Goal: Find specific page/section: Find specific page/section

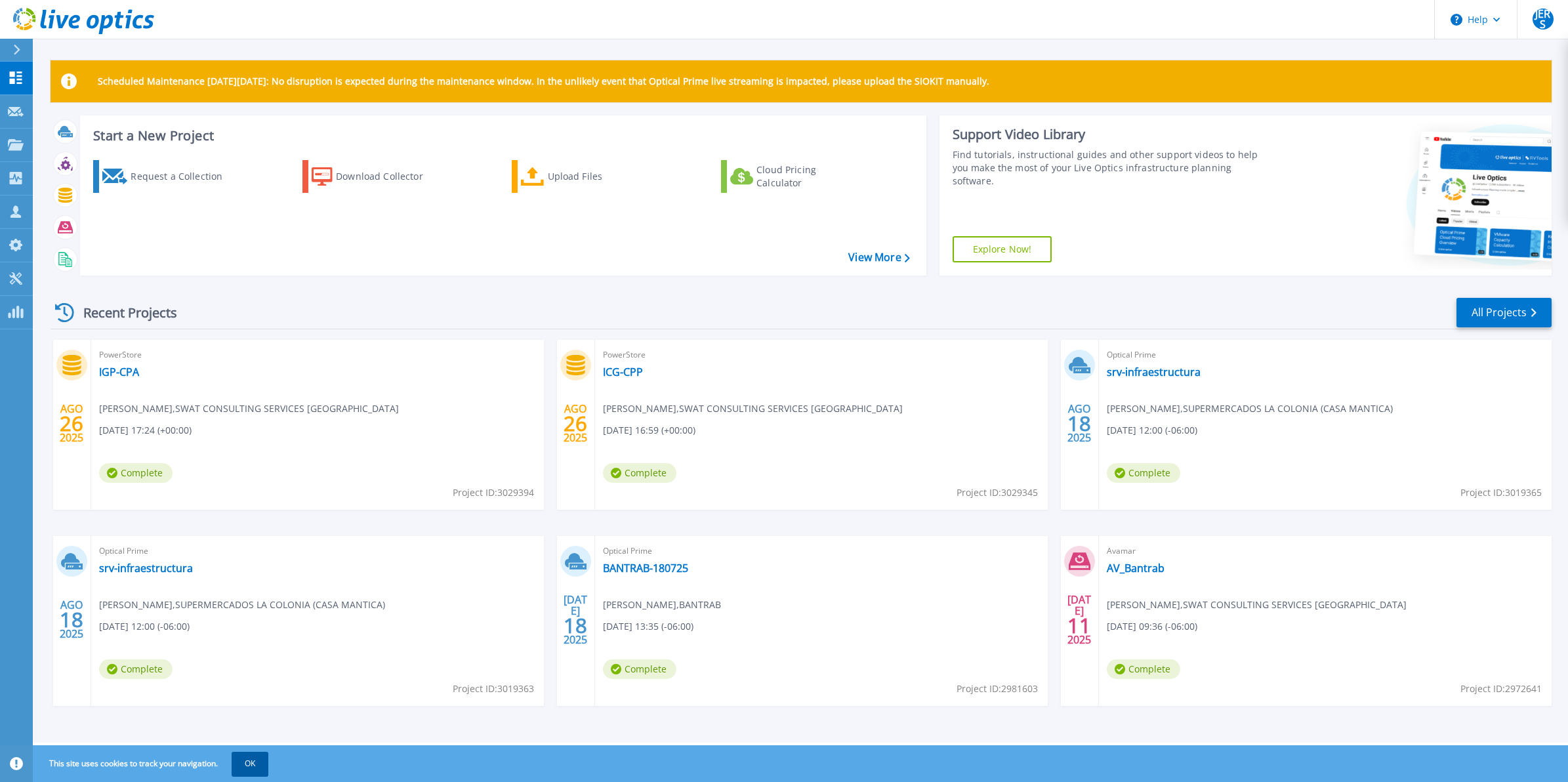
click at [260, 765] on button "OK" at bounding box center [250, 763] width 37 height 24
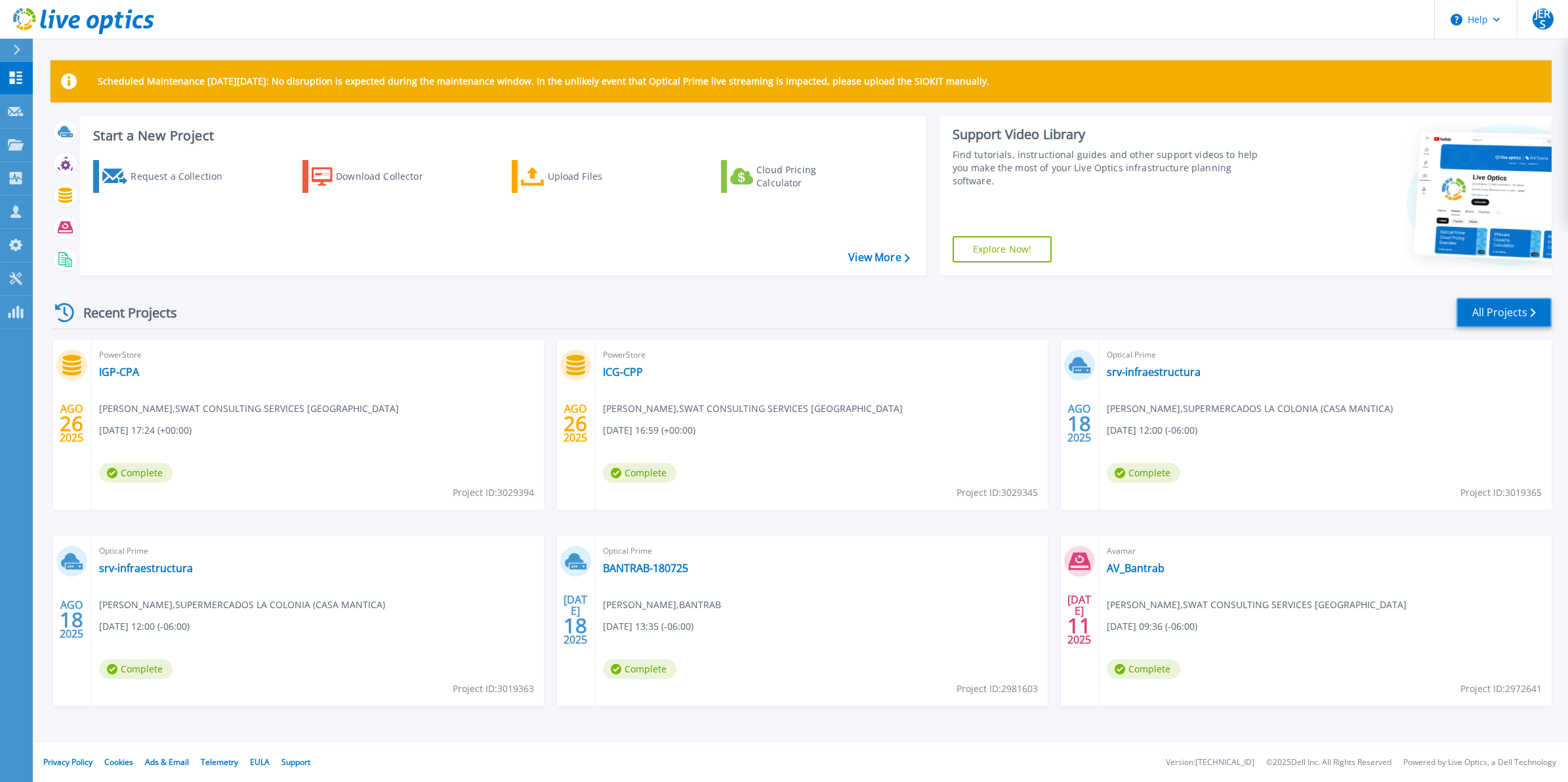
click at [1504, 304] on link "All Projects" at bounding box center [1504, 312] width 95 height 29
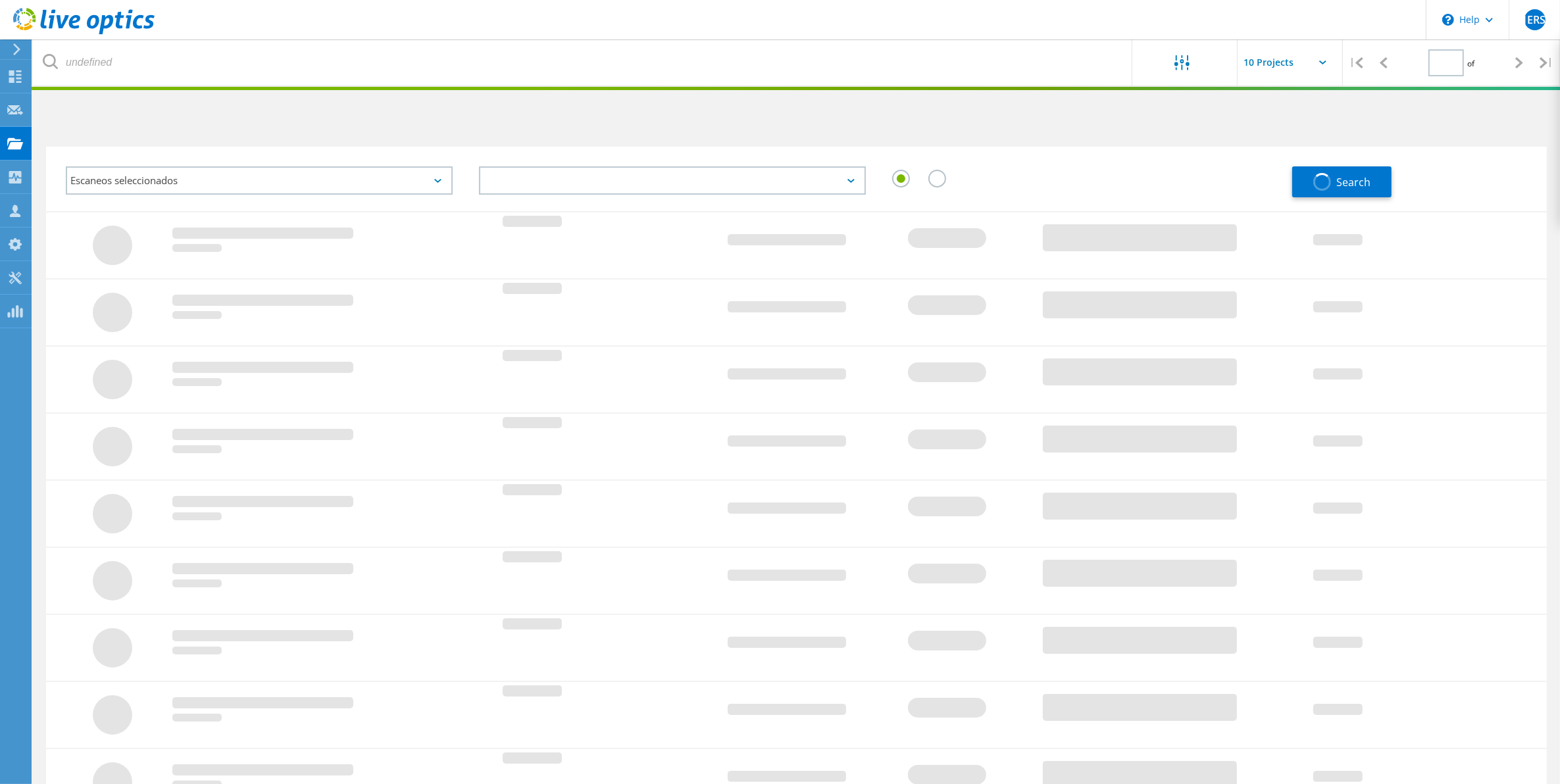
type input "1"
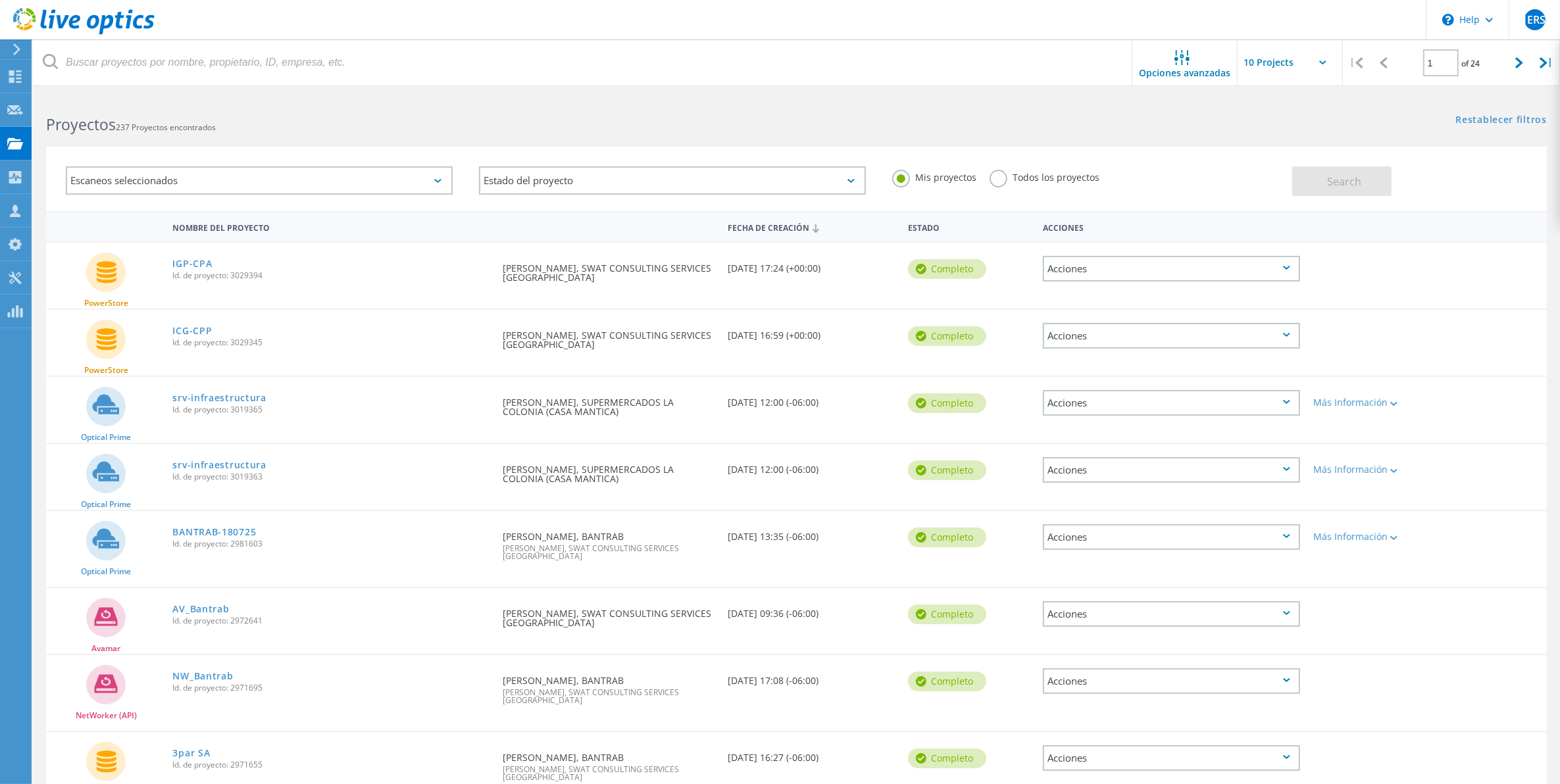
click at [997, 175] on label "Todos los proyectos" at bounding box center [1044, 176] width 110 height 13
click at [0, 0] on input "Todos los proyectos" at bounding box center [0, 0] width 0 height 0
click at [1190, 69] on span "Opciones avanzadas" at bounding box center [1185, 73] width 92 height 9
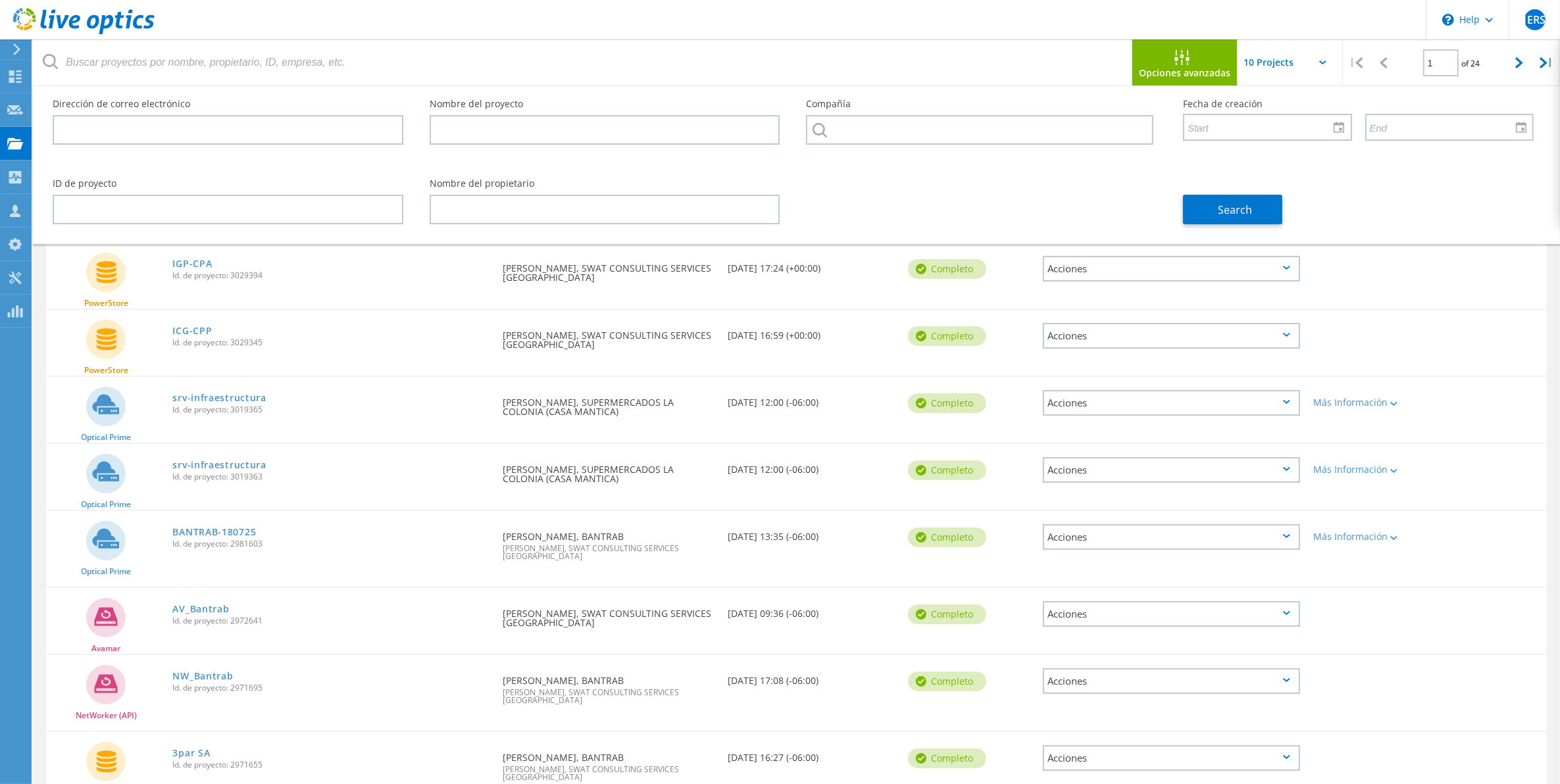
click at [1297, 61] on input "text" at bounding box center [1303, 62] width 132 height 46
click at [1286, 156] on div "Show 40 Projects" at bounding box center [1303, 162] width 130 height 21
type input "Show 40 Projects"
click at [1185, 69] on span "Opciones avanzadas" at bounding box center [1185, 73] width 92 height 9
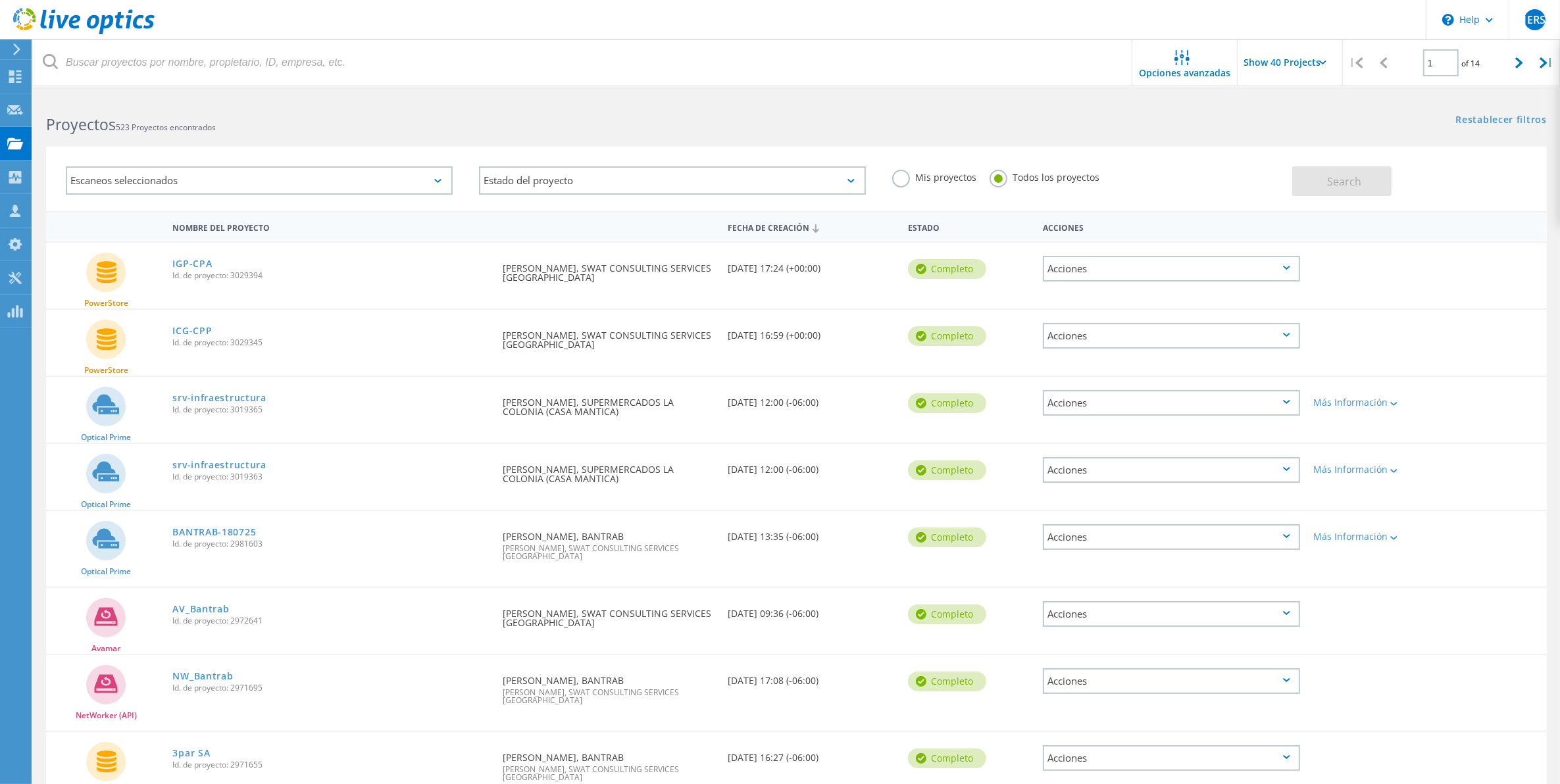
click at [1000, 182] on label "Todos los proyectos" at bounding box center [1044, 176] width 110 height 13
click at [0, 0] on input "Todos los proyectos" at bounding box center [0, 0] width 0 height 0
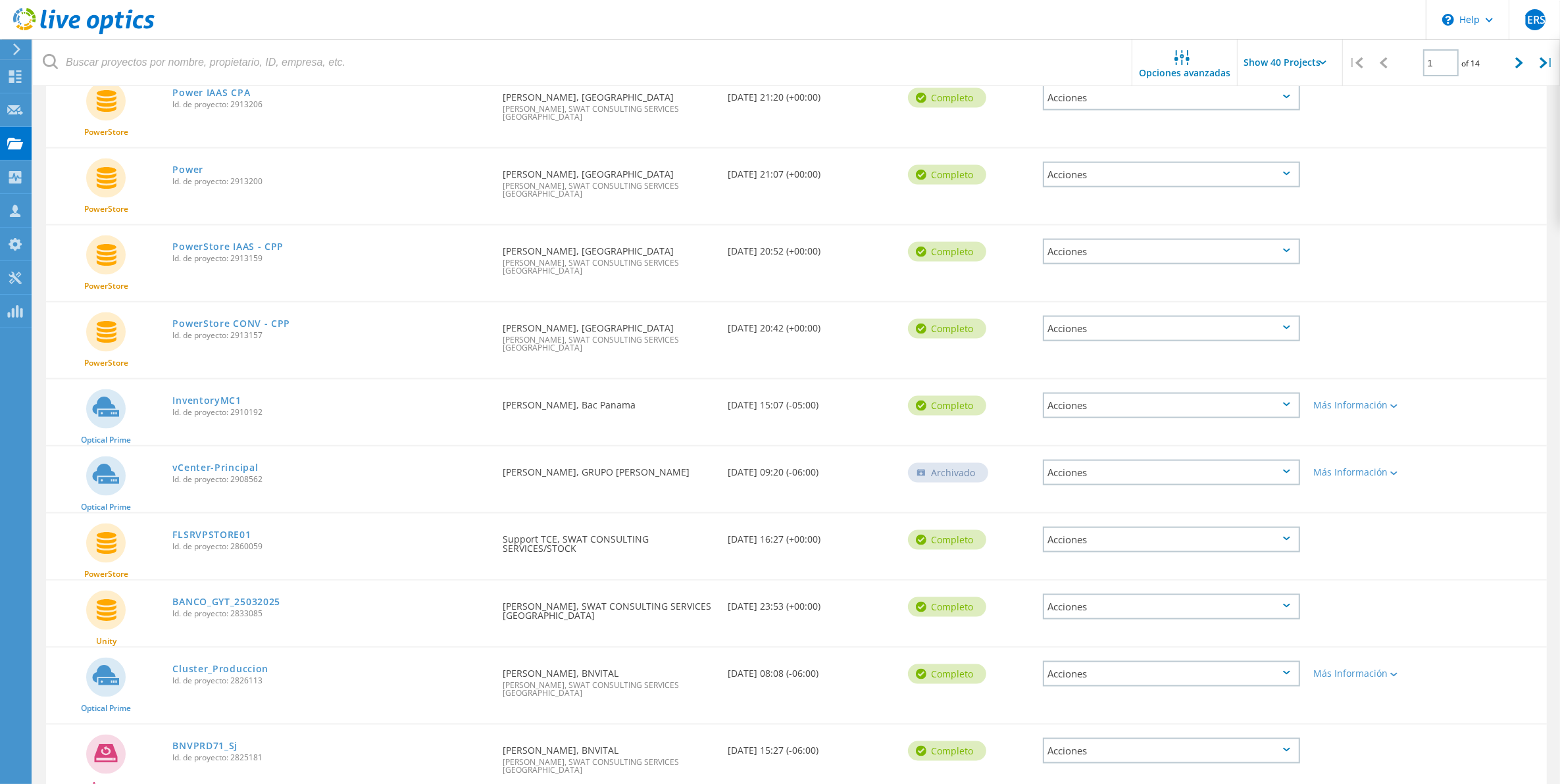
scroll to position [2349, 0]
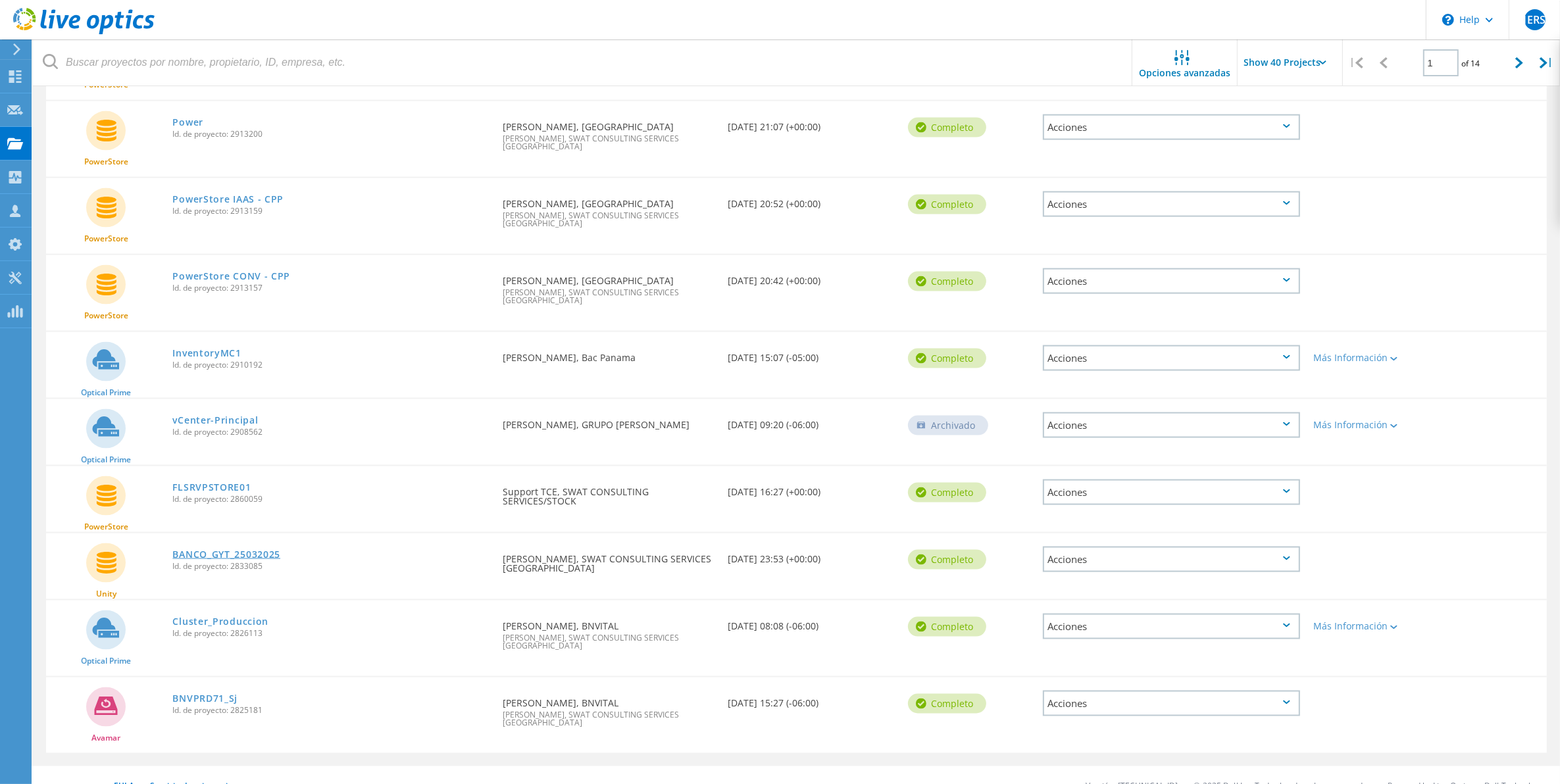
click at [235, 550] on link "BANCO_GYT_25032025" at bounding box center [226, 554] width 108 height 9
